Goal: Information Seeking & Learning: Learn about a topic

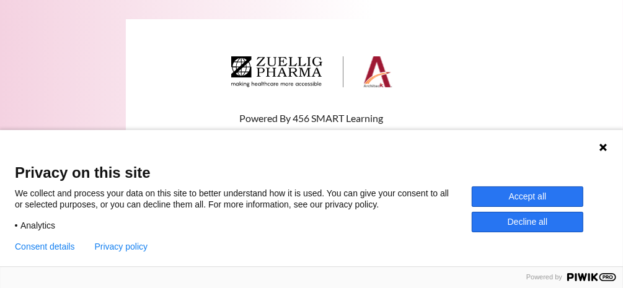
type input "ㄨㄟ"
click at [601, 149] on icon at bounding box center [602, 147] width 7 height 7
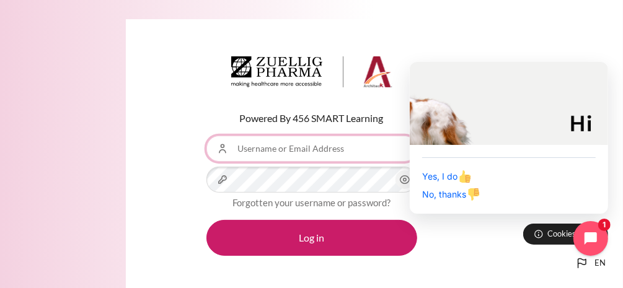
click at [292, 151] on input "Username or Email Address" at bounding box center [311, 149] width 211 height 26
type input "ㄨ"
click at [317, 154] on input "joy" at bounding box center [311, 149] width 211 height 26
click at [362, 149] on input "joy" at bounding box center [311, 149] width 211 height 26
click at [341, 149] on input "joy" at bounding box center [311, 149] width 211 height 26
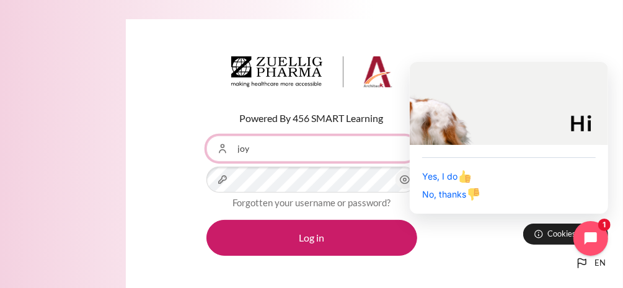
type input "joy"
click at [206, 220] on button "Log in" at bounding box center [311, 238] width 211 height 36
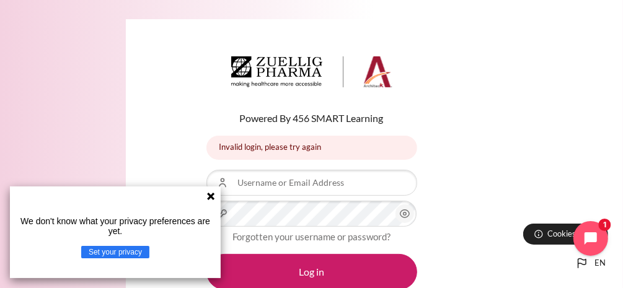
click at [213, 196] on icon at bounding box center [211, 196] width 10 height 10
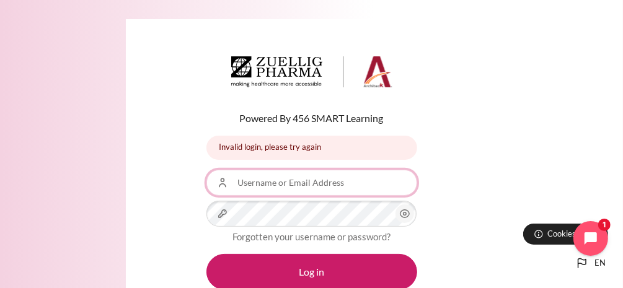
click at [257, 185] on input "Username or Email Address" at bounding box center [311, 183] width 211 height 26
click at [337, 185] on input "jo" at bounding box center [311, 183] width 211 height 26
type input "[EMAIL_ADDRESS][DOMAIN_NAME]"
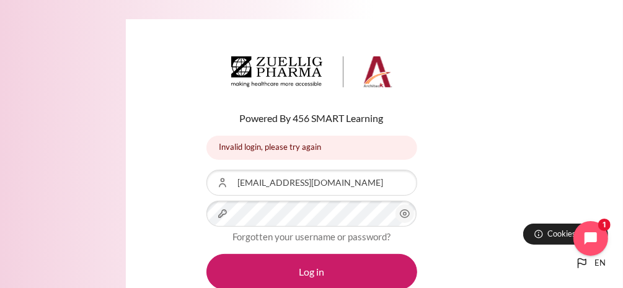
click at [404, 216] on icon "Content" at bounding box center [404, 213] width 15 height 15
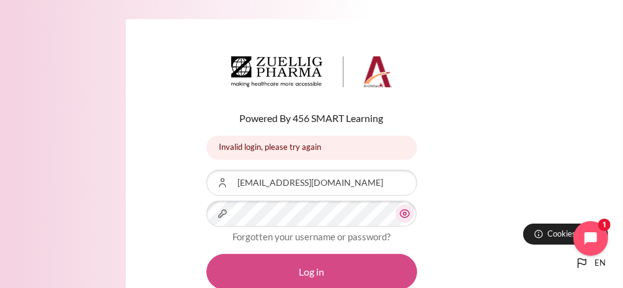
click at [316, 275] on button "Log in" at bounding box center [311, 272] width 211 height 36
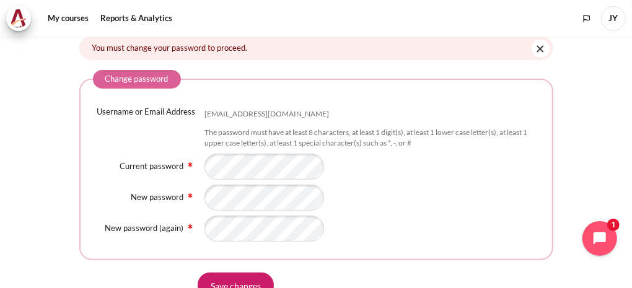
scroll to position [124, 0]
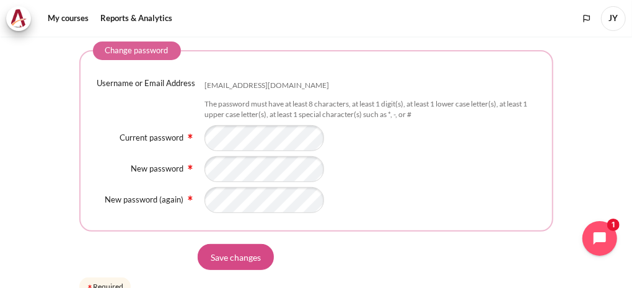
click at [253, 253] on input "Save changes" at bounding box center [236, 257] width 76 height 26
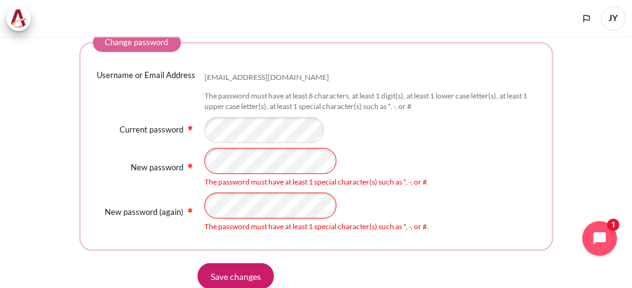
scroll to position [203, 0]
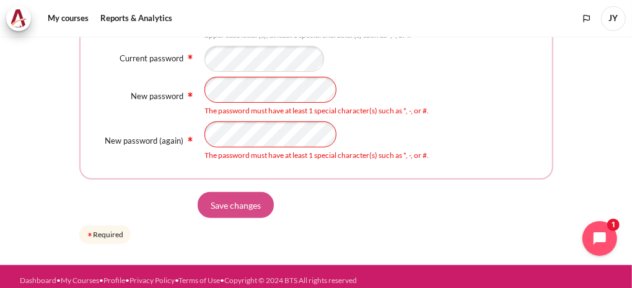
click at [247, 198] on input "Save changes" at bounding box center [236, 205] width 76 height 26
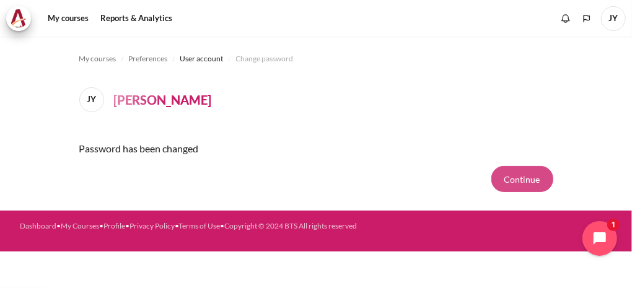
click at [515, 177] on button "Continue" at bounding box center [522, 179] width 62 height 26
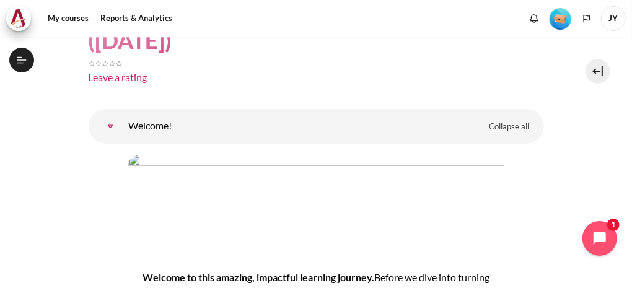
scroll to position [124, 0]
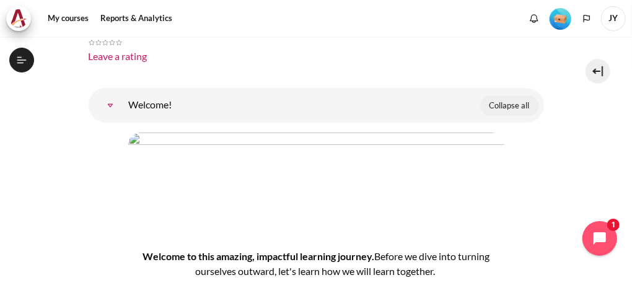
click at [503, 107] on span "Collapse all" at bounding box center [509, 106] width 40 height 12
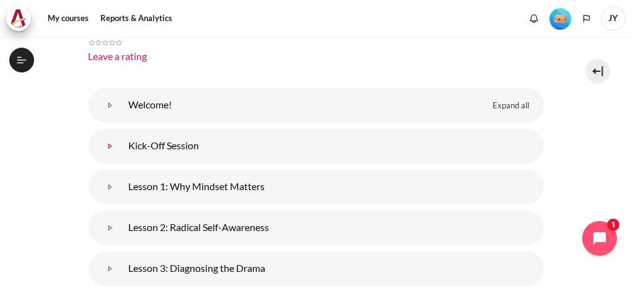
click at [123, 144] on link "Kick-Off Session" at bounding box center [110, 146] width 25 height 25
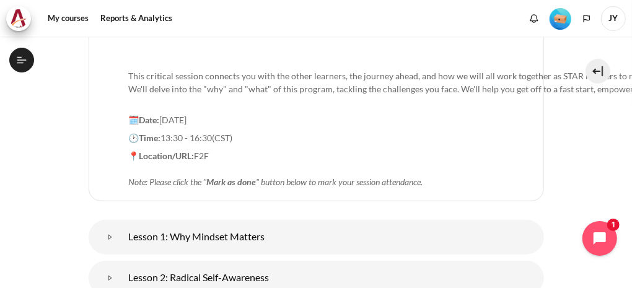
scroll to position [434, 0]
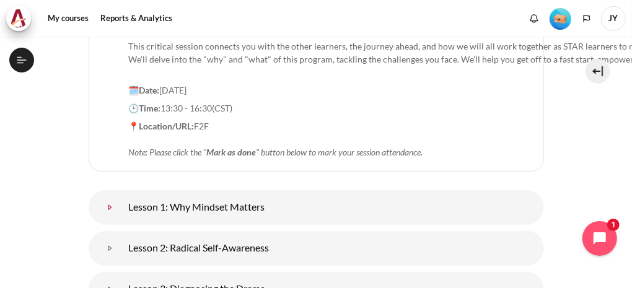
click at [123, 195] on link "Lesson 1: Why Mindset Matters" at bounding box center [110, 207] width 25 height 25
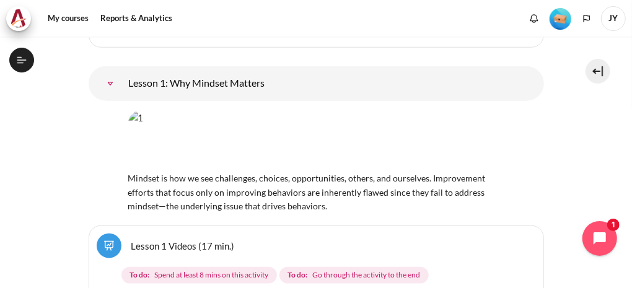
scroll to position [743, 0]
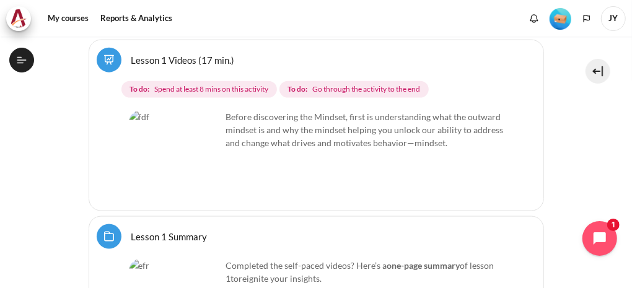
click at [164, 139] on img "Content" at bounding box center [175, 156] width 93 height 93
click at [197, 151] on img "Content" at bounding box center [175, 156] width 93 height 93
click at [305, 84] on strong "To do:" at bounding box center [297, 89] width 20 height 11
click at [180, 230] on link "Lesson 1 Summary Folder" at bounding box center [169, 236] width 76 height 12
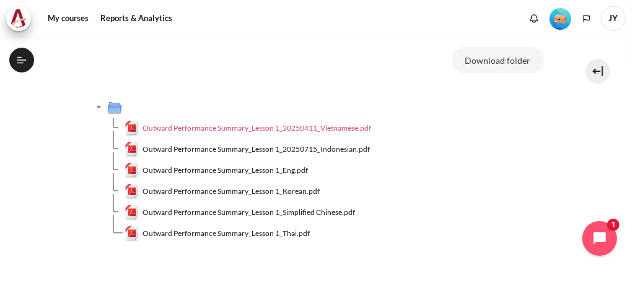
scroll to position [167, 0]
click at [273, 130] on span "Outward Performance Summary_Lesson 1_20250411_Vietnamese.pdf" at bounding box center [256, 128] width 229 height 11
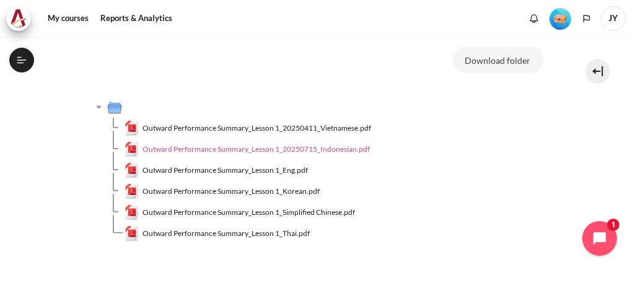
click at [258, 151] on span "Outward Performance Summary_Lesson 1_20250715_Indonesian.pdf" at bounding box center [255, 149] width 227 height 11
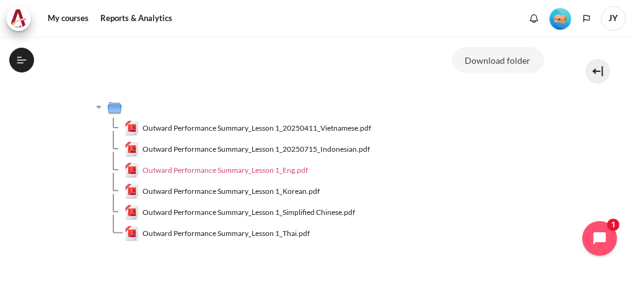
click at [233, 168] on span "Outward Performance Summary_Lesson 1_Eng.pdf" at bounding box center [224, 170] width 165 height 11
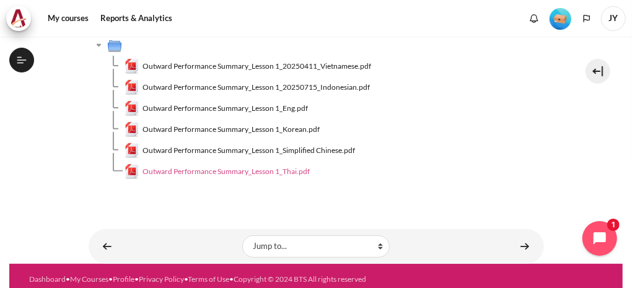
click at [297, 173] on span "Outward Performance Summary_Lesson 1_Thai.pdf" at bounding box center [225, 171] width 167 height 11
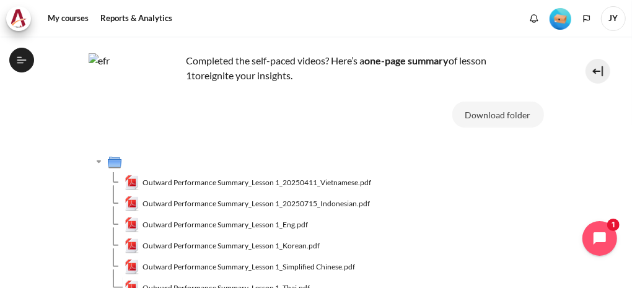
scroll to position [0, 0]
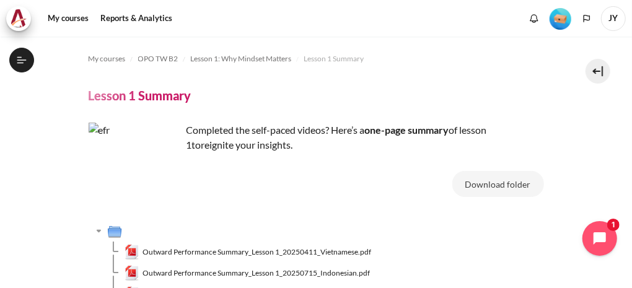
drag, startPoint x: 482, startPoint y: 217, endPoint x: 474, endPoint y: 216, distance: 8.1
click at [482, 217] on div "Download folder Outward Performance Summary_Lesson 1_20250411_Vietnamese.pdf Ou…" at bounding box center [316, 274] width 455 height 207
click at [594, 71] on button at bounding box center [597, 71] width 25 height 25
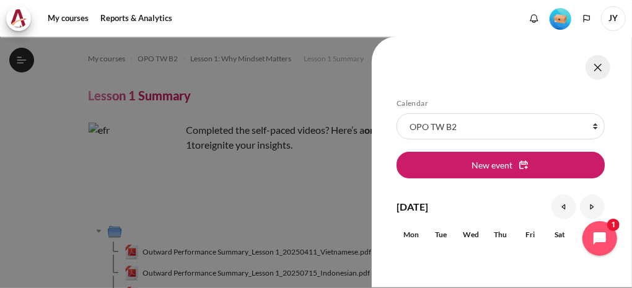
click at [600, 66] on button at bounding box center [597, 67] width 25 height 25
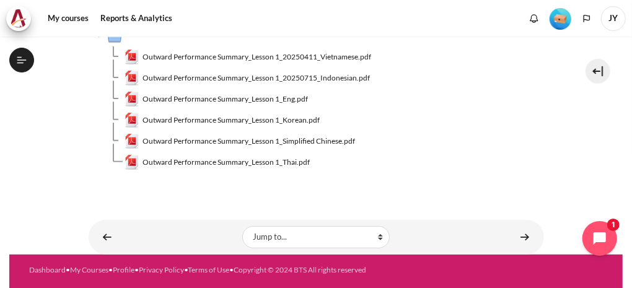
scroll to position [202, 0]
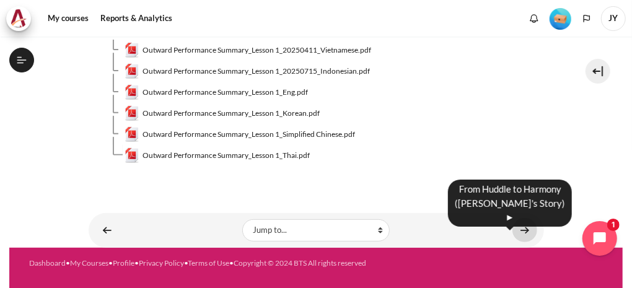
click at [515, 228] on link "Content" at bounding box center [524, 230] width 25 height 24
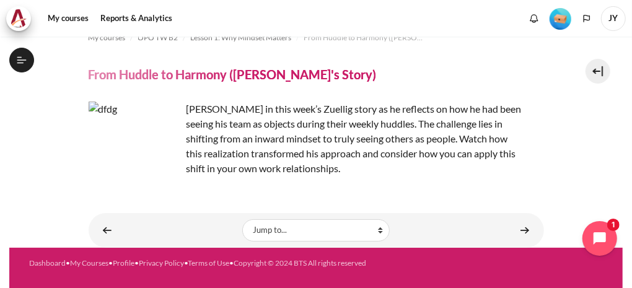
scroll to position [183, 0]
